Goal: Task Accomplishment & Management: Use online tool/utility

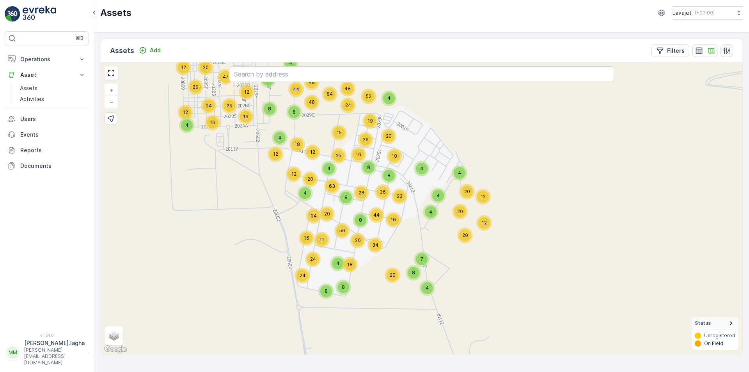
click at [728, 51] on icon "button" at bounding box center [727, 51] width 8 height 8
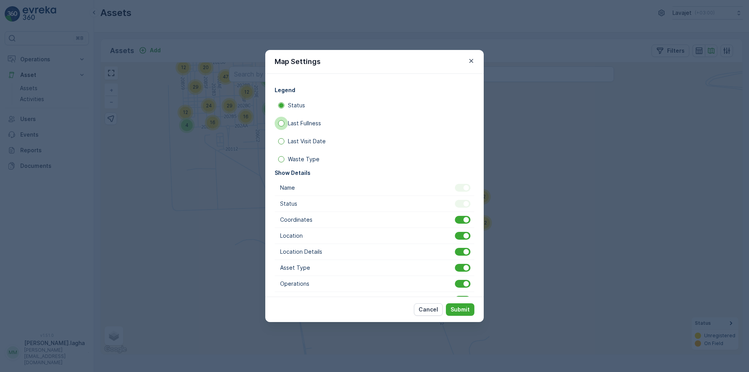
click at [283, 124] on div at bounding box center [281, 123] width 13 height 13
click at [275, 123] on input "Last Fullness" at bounding box center [275, 123] width 0 height 0
click at [463, 310] on p "Submit" at bounding box center [460, 310] width 19 height 8
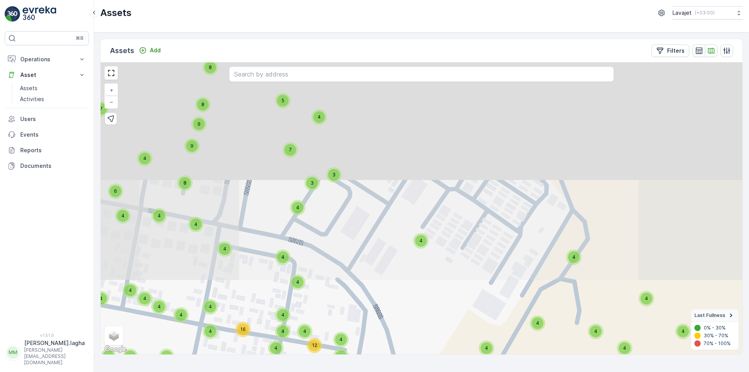
drag, startPoint x: 335, startPoint y: 121, endPoint x: 411, endPoint y: 368, distance: 258.6
click at [411, 368] on div "Assets Add Filters 4 4 4 4 4 4 4 8 4 4 4 4 4 4 4 4 4 4 4 4 4 4 4 4 4 4 4 4 4 11…" at bounding box center [421, 202] width 655 height 340
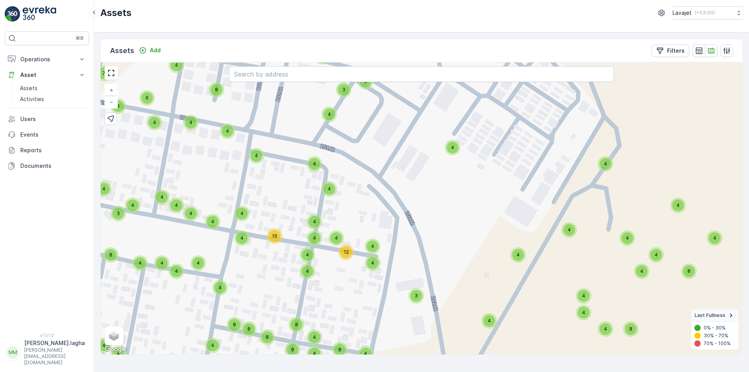
drag, startPoint x: 340, startPoint y: 306, endPoint x: 367, endPoint y: 209, distance: 100.8
click at [367, 209] on div "4 4 4 4 4 4 4 8 4 4 4 4 4 4 4 4 4 4 4 4 4 4 4 4 4 4 4 4 4 11 6 4 4 4 4 4 10 8 9…" at bounding box center [422, 208] width 642 height 292
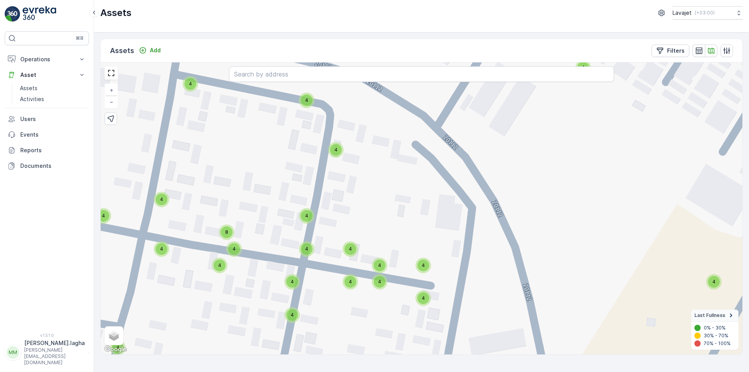
click at [339, 148] on div "4" at bounding box center [336, 150] width 12 height 12
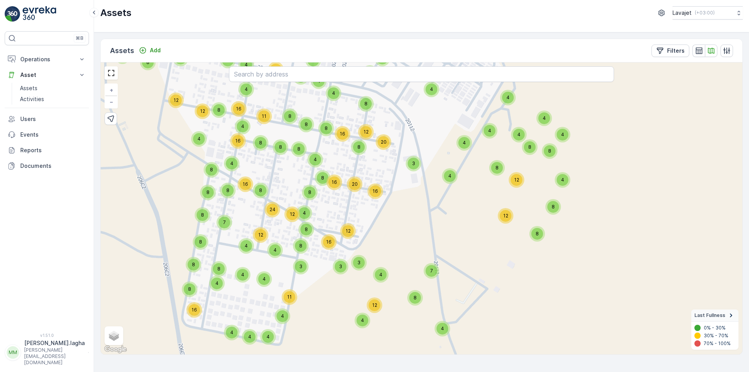
click at [32, 356] on p "[PERSON_NAME][EMAIL_ADDRESS][DOMAIN_NAME]" at bounding box center [54, 356] width 60 height 19
click at [32, 339] on span "Log Out" at bounding box center [34, 342] width 23 height 7
